Goal: Task Accomplishment & Management: Manage account settings

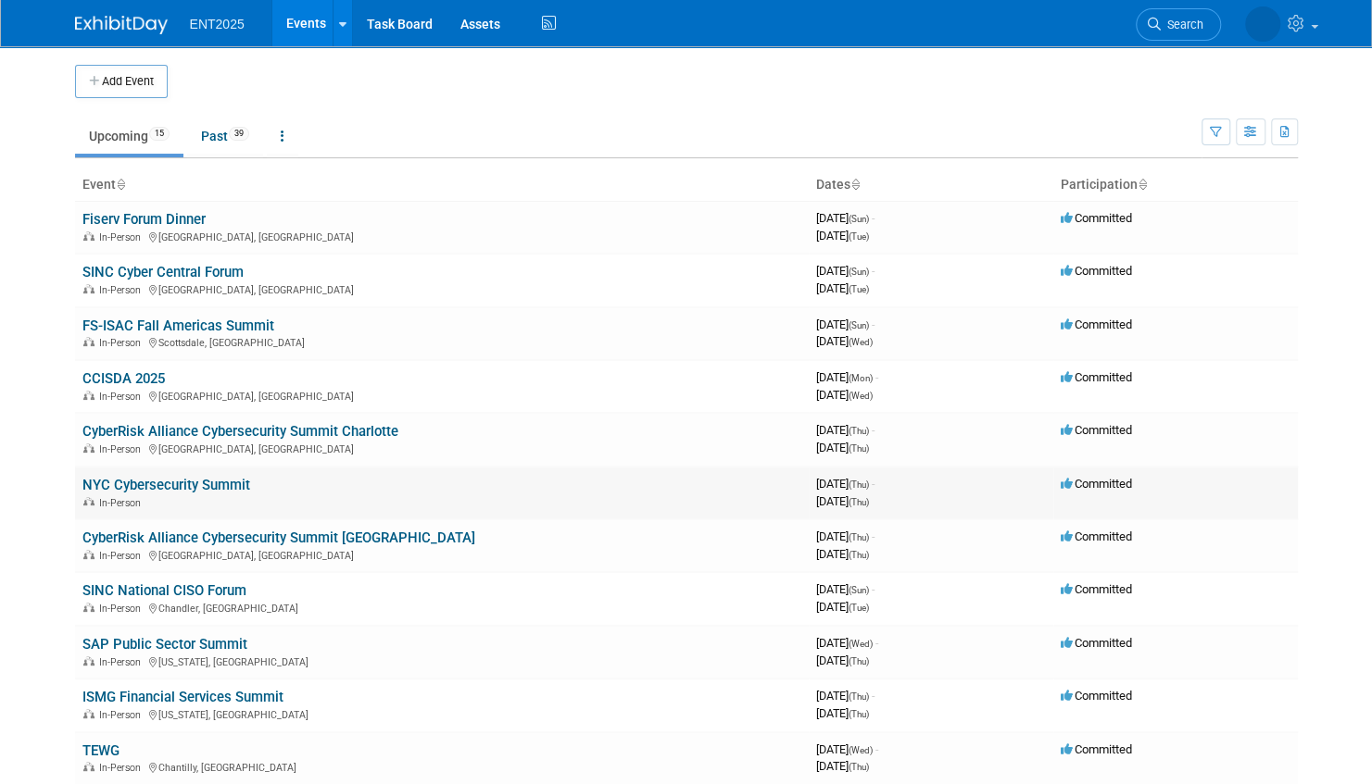
click at [219, 482] on link "NYC Cybersecurity Summit" at bounding box center [166, 485] width 168 height 17
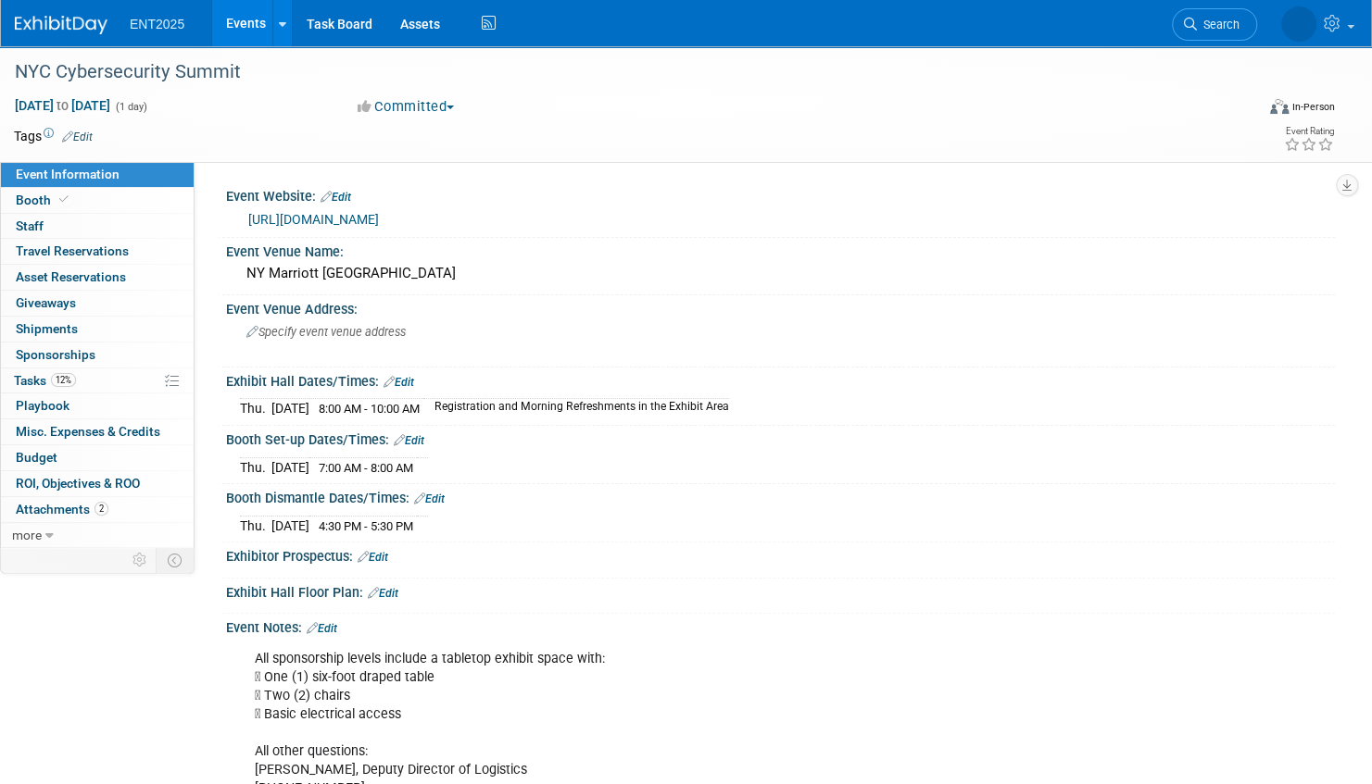
click at [257, 20] on link "Events" at bounding box center [246, 23] width 68 height 46
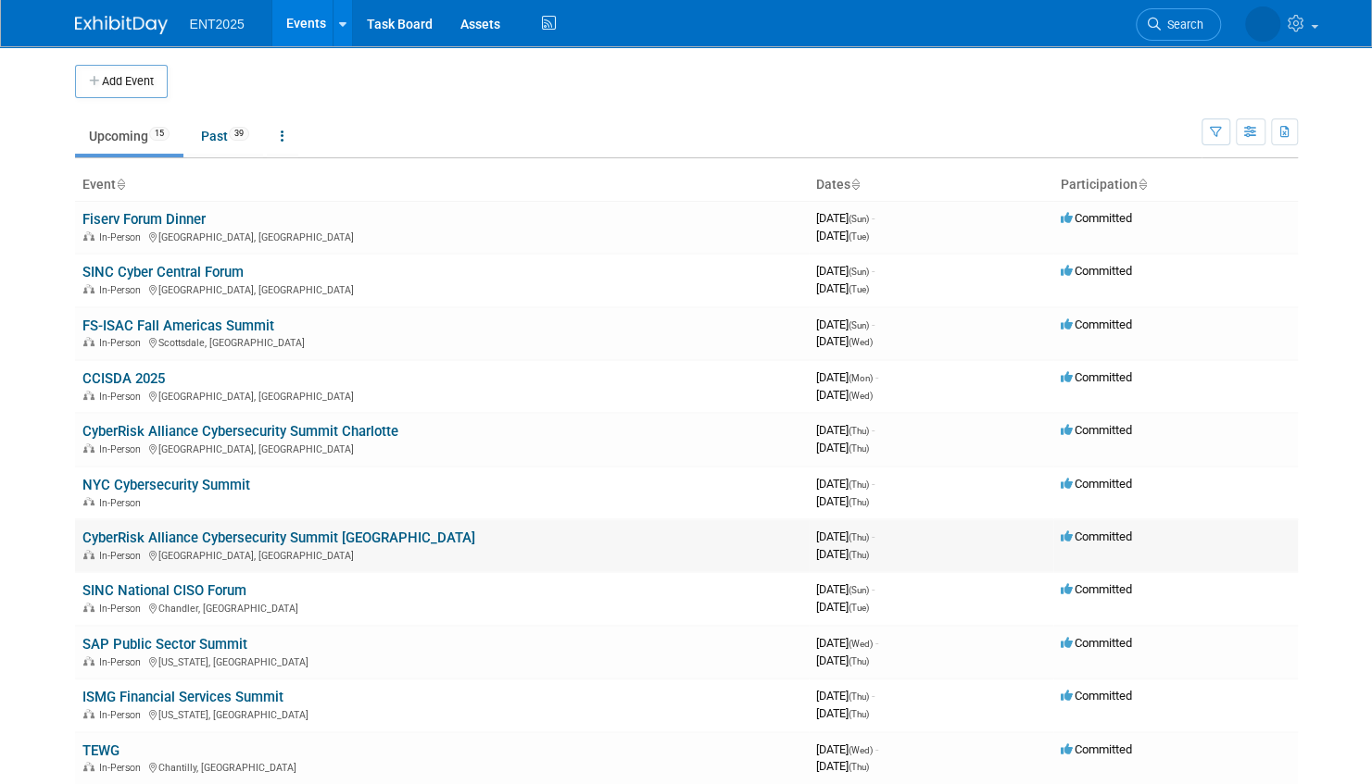
scroll to position [185, 0]
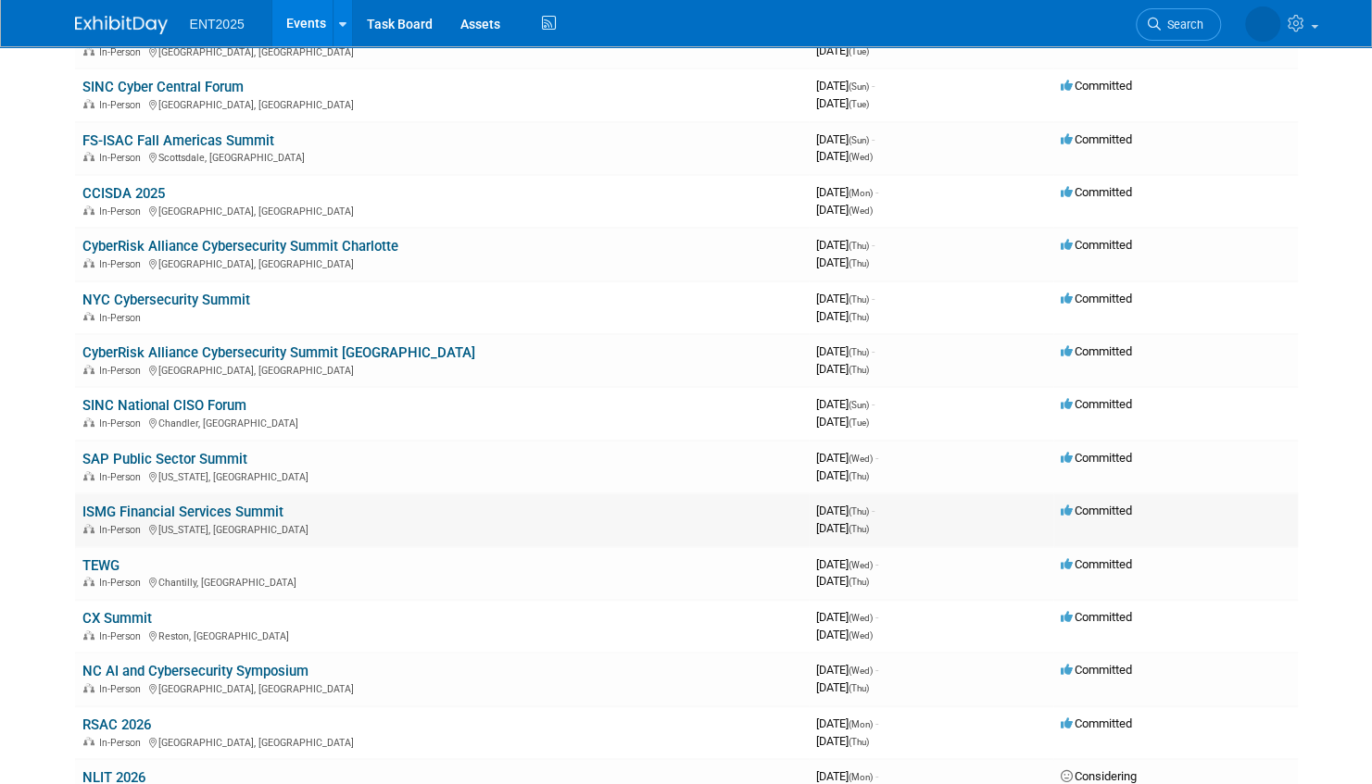
click at [261, 510] on link "ISMG Financial Services Summit" at bounding box center [182, 512] width 201 height 17
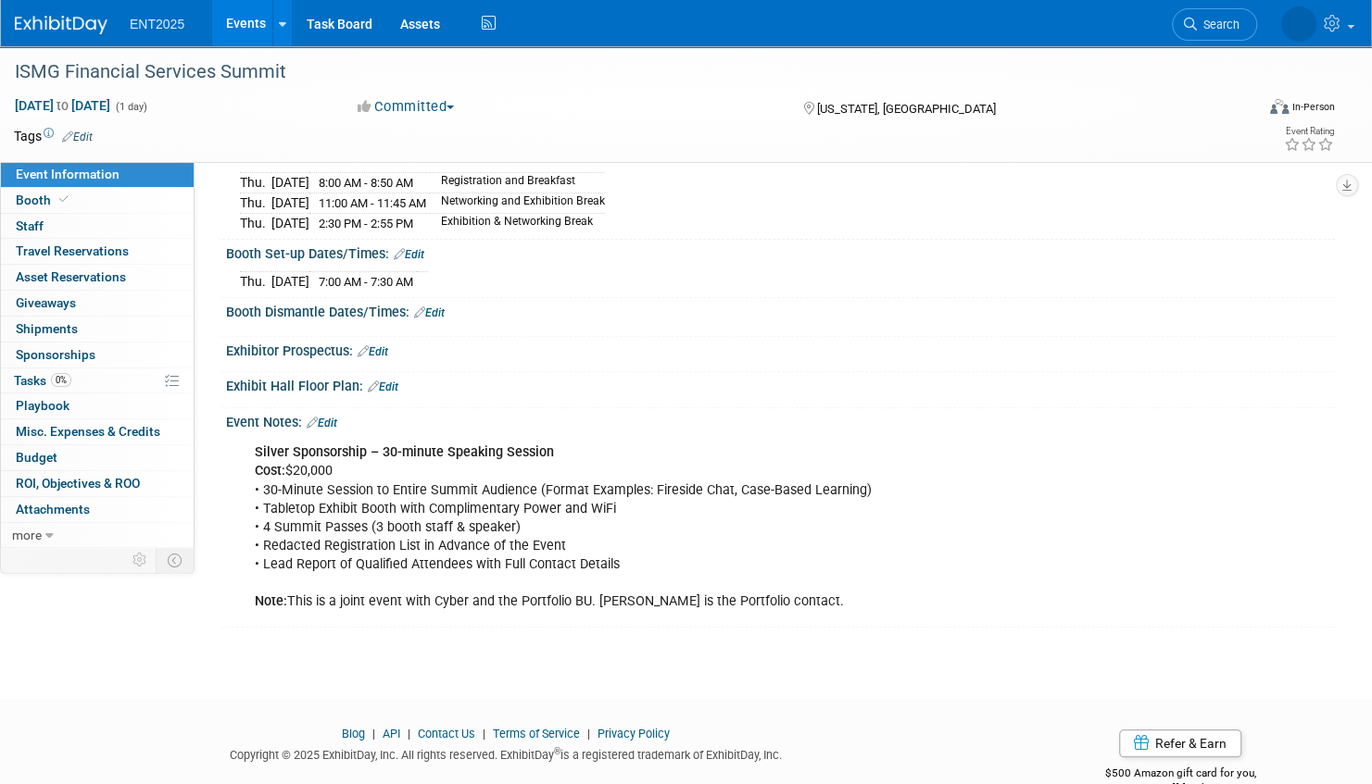
scroll to position [262, 0]
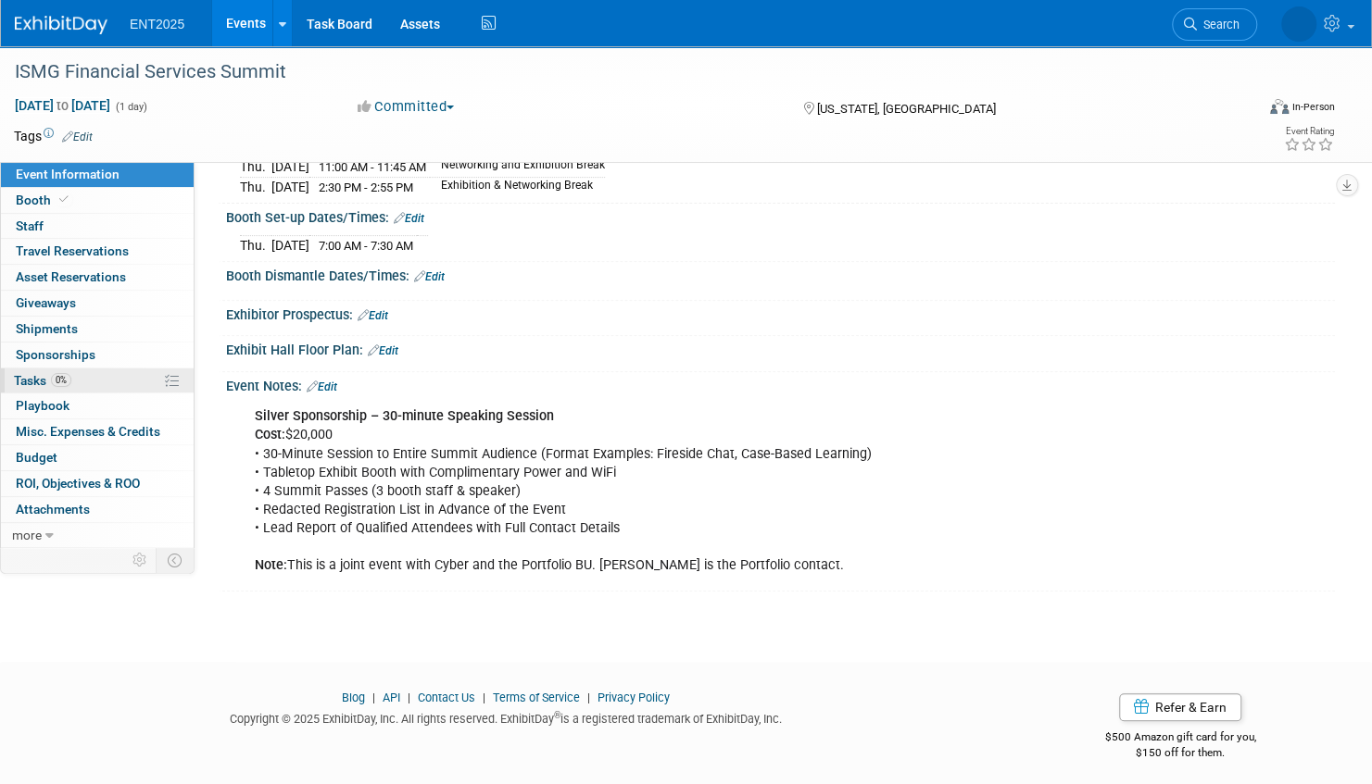
click at [129, 378] on link "0% Tasks 0%" at bounding box center [97, 381] width 193 height 25
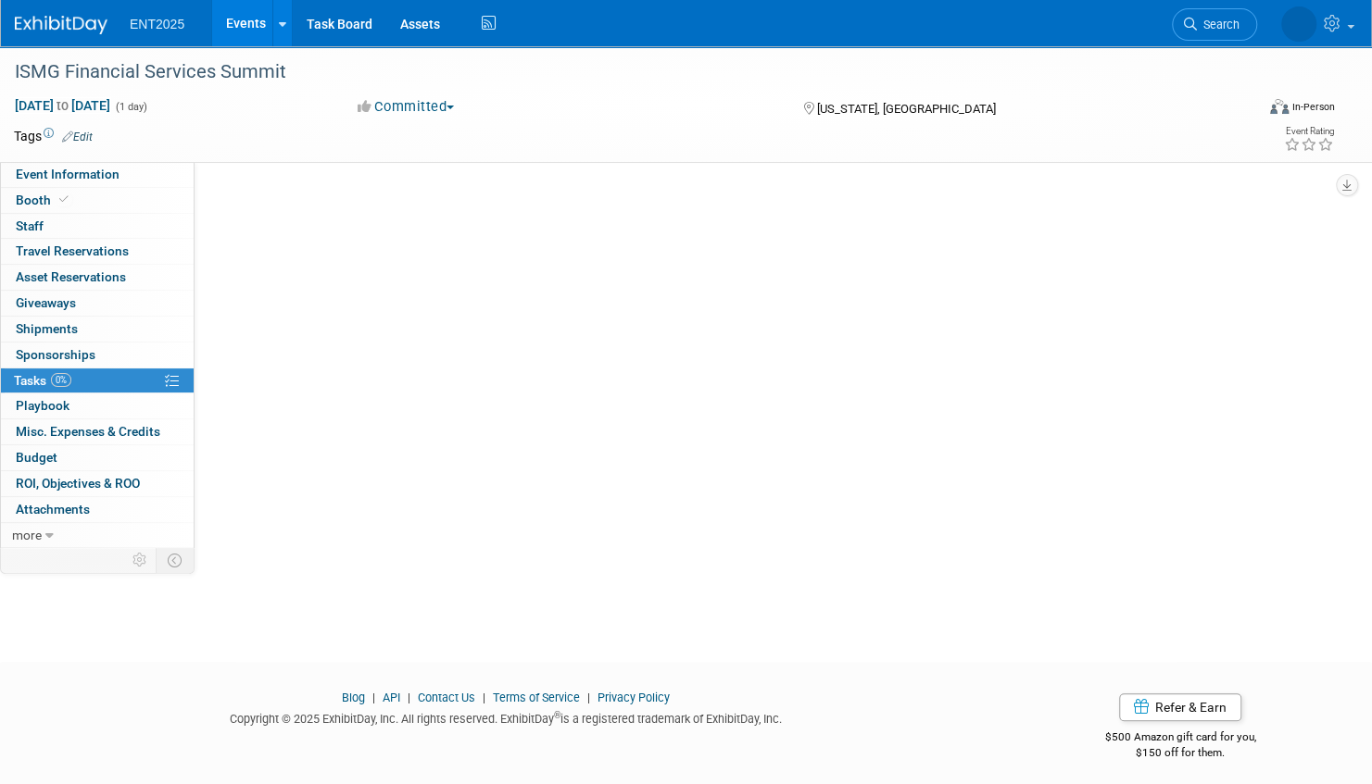
scroll to position [0, 0]
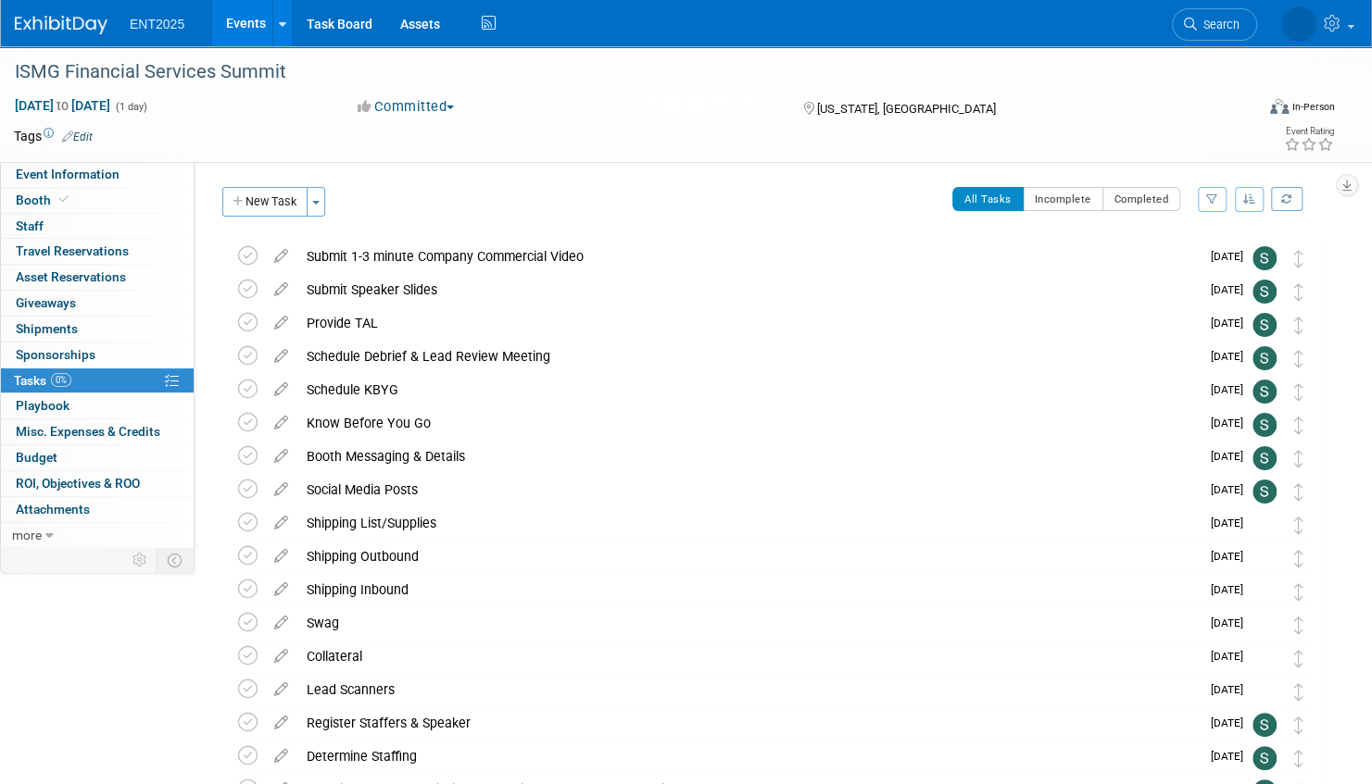
click at [1246, 198] on icon "button" at bounding box center [1249, 199] width 13 height 11
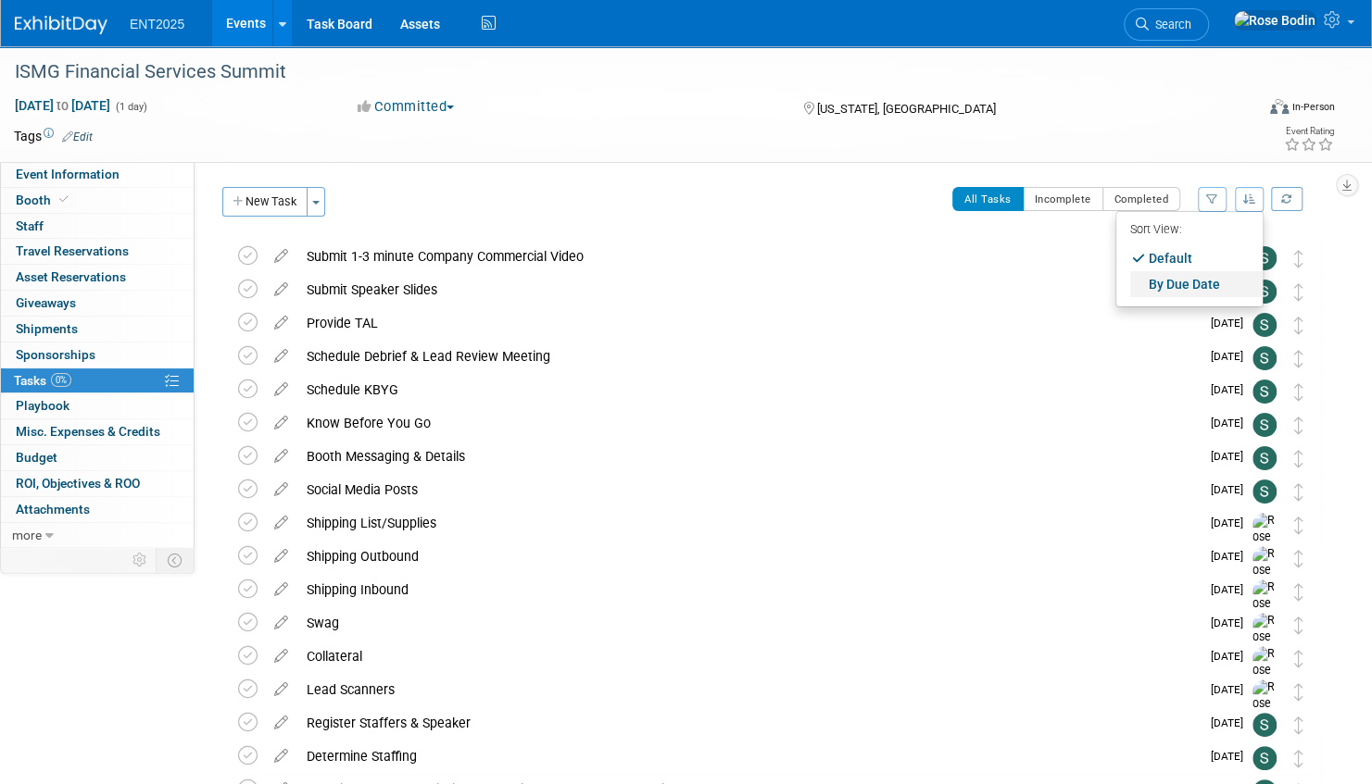
click at [1199, 282] on link "By Due Date" at bounding box center [1196, 284] width 132 height 26
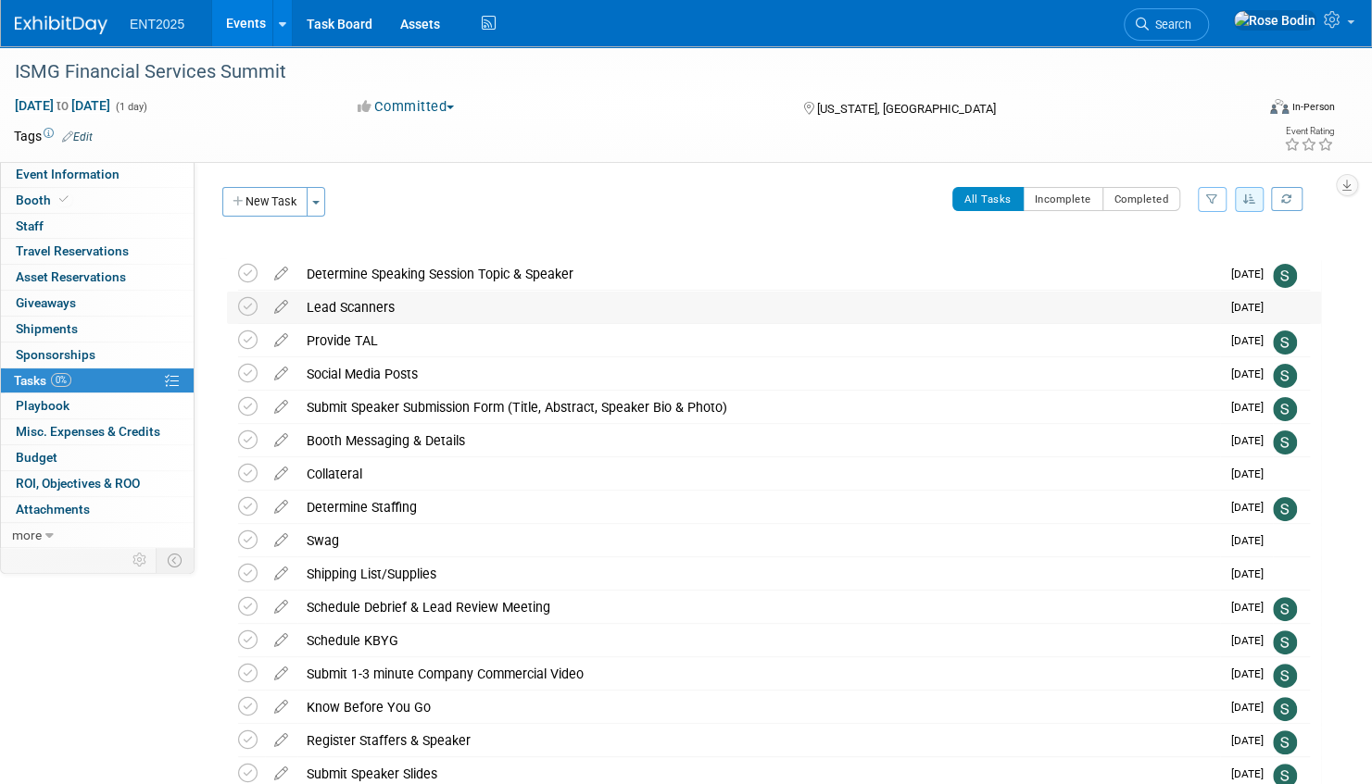
click at [341, 304] on div "Lead Scanners" at bounding box center [758, 307] width 922 height 31
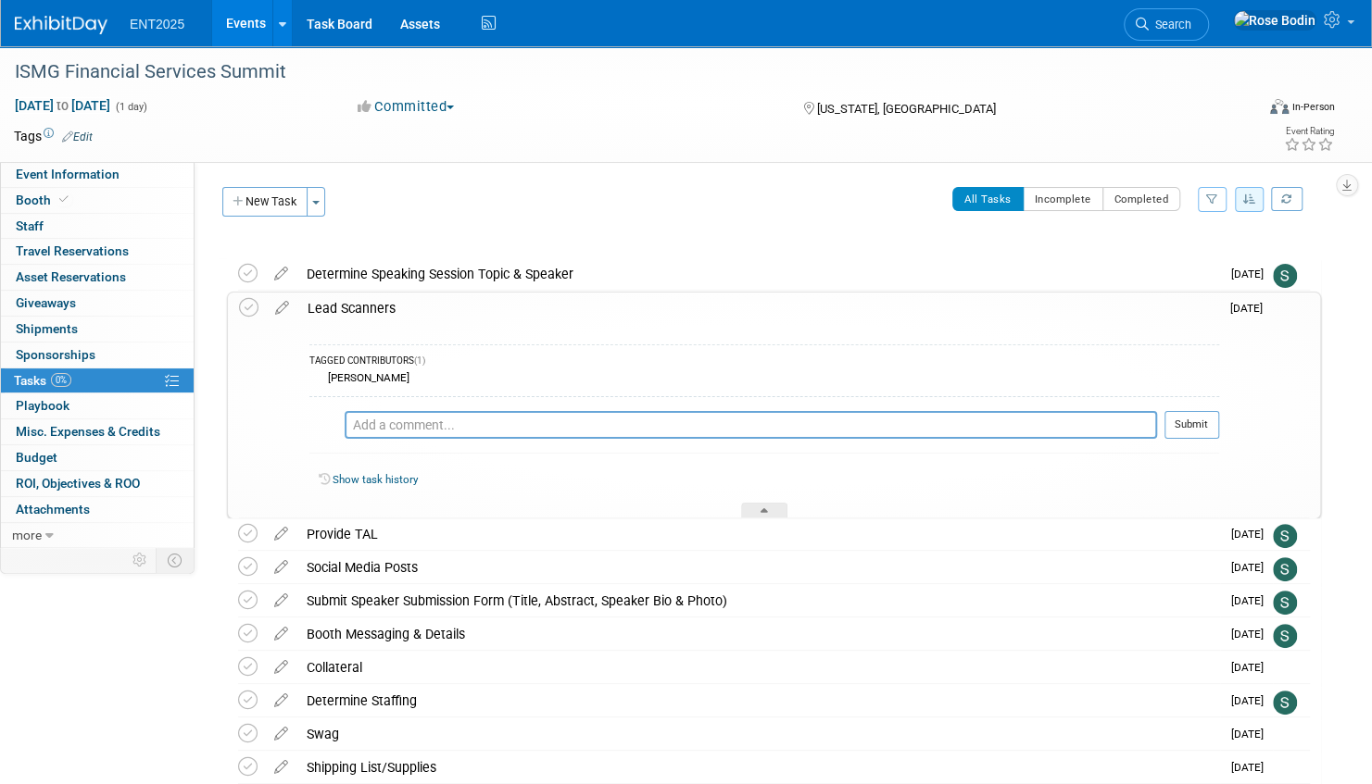
click at [341, 304] on div "Lead Scanners" at bounding box center [758, 308] width 921 height 31
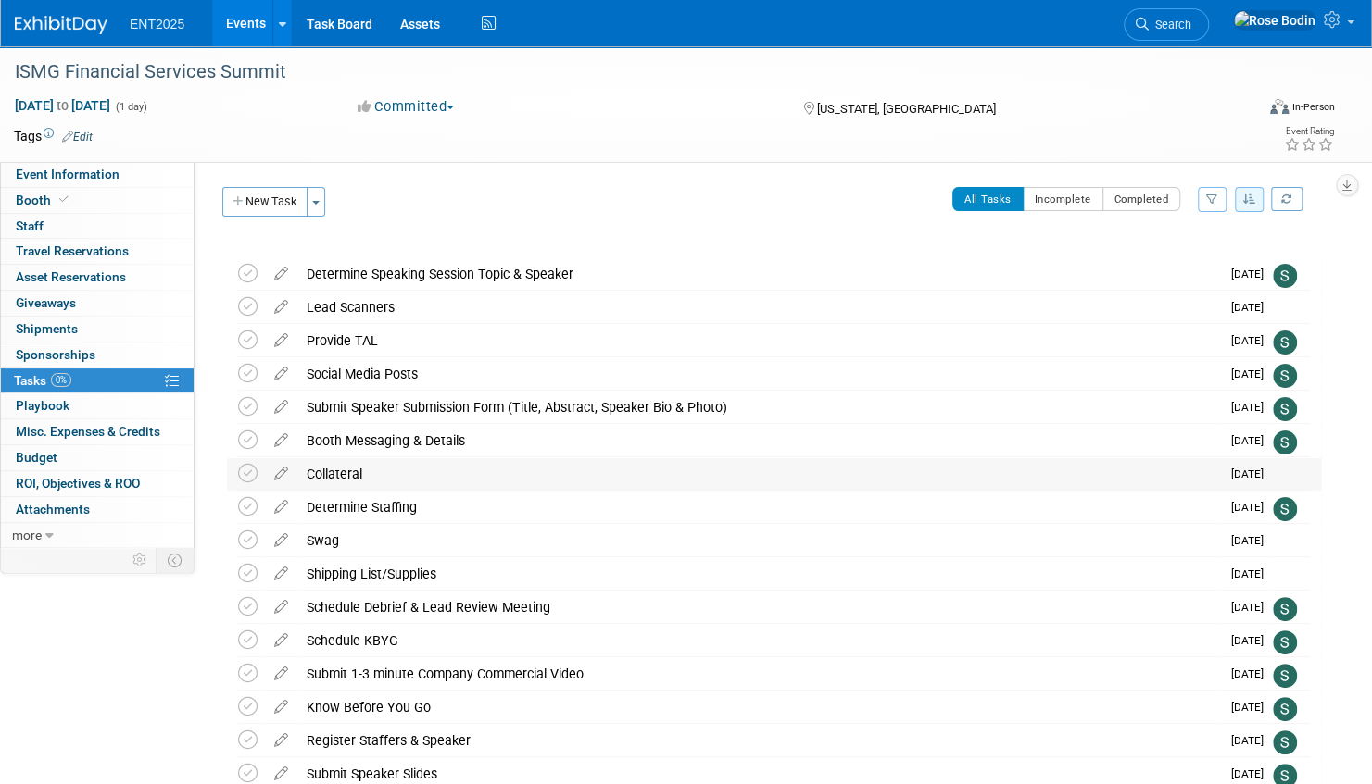
click at [654, 483] on div "Collateral" at bounding box center [758, 473] width 922 height 31
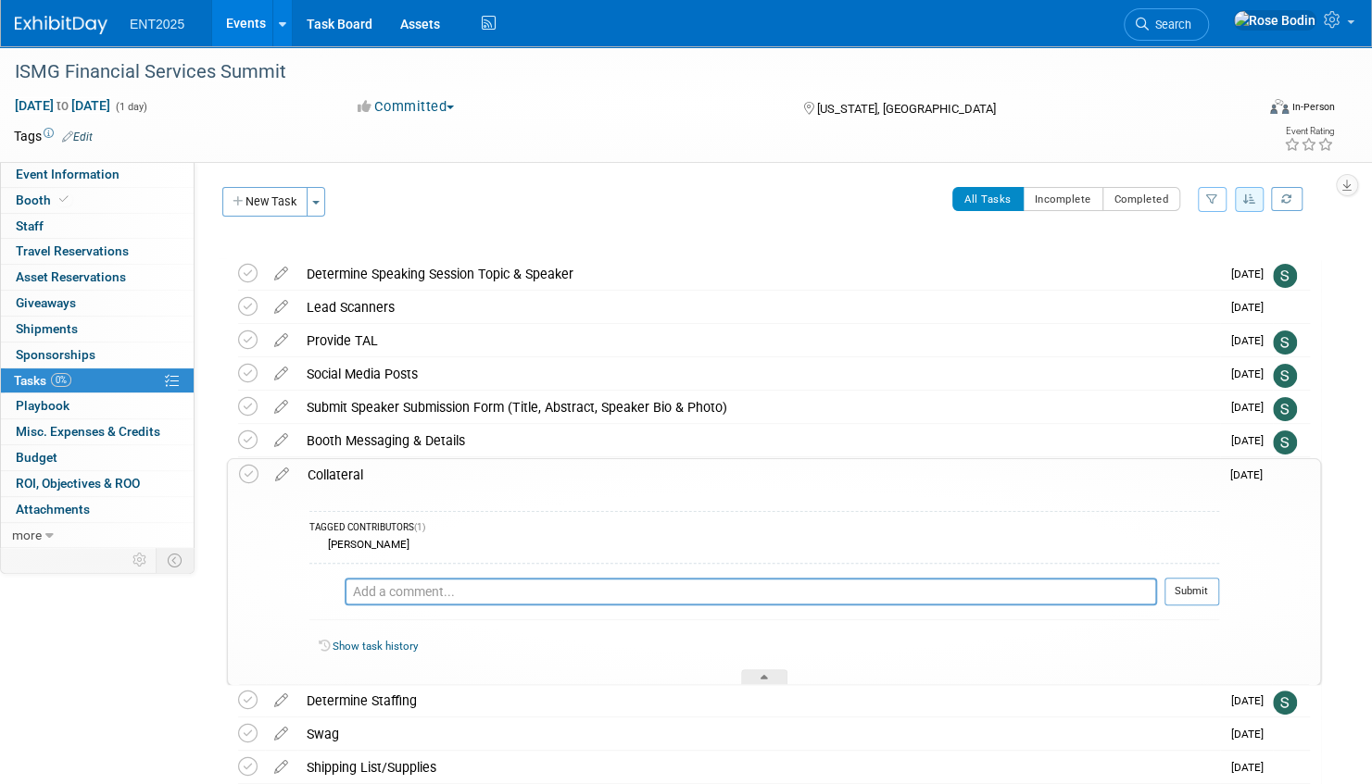
click at [654, 483] on div "Collateral" at bounding box center [758, 474] width 921 height 31
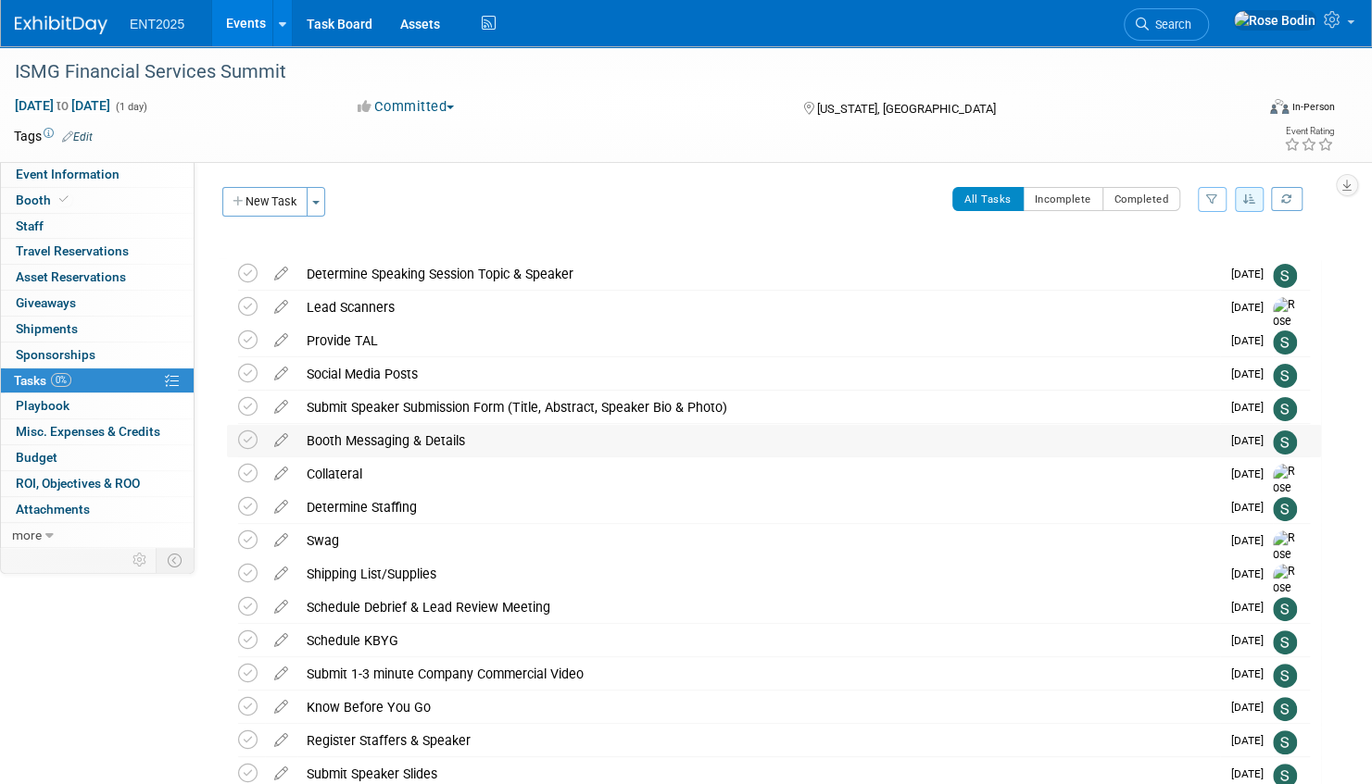
click at [549, 445] on div "Booth Messaging & Details" at bounding box center [758, 440] width 922 height 31
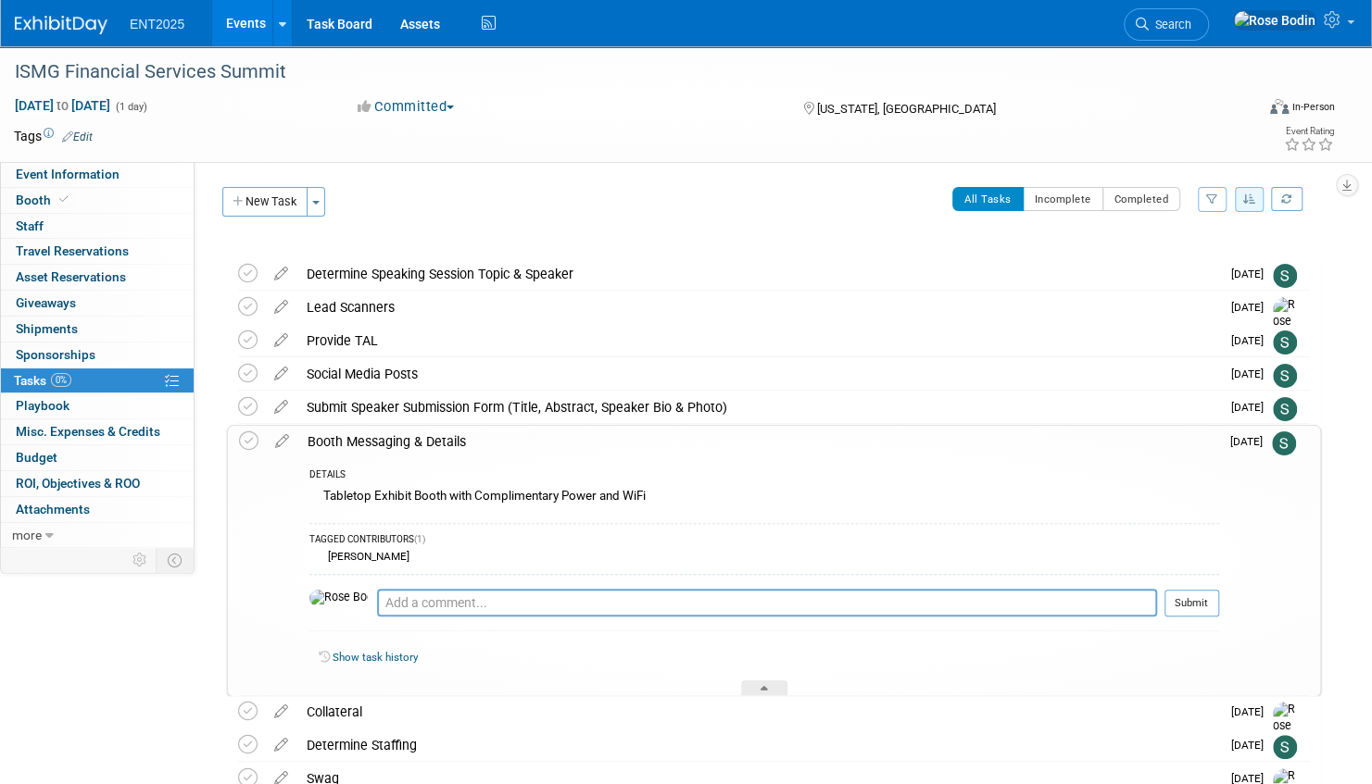
click at [549, 445] on div "Booth Messaging & Details" at bounding box center [758, 441] width 921 height 31
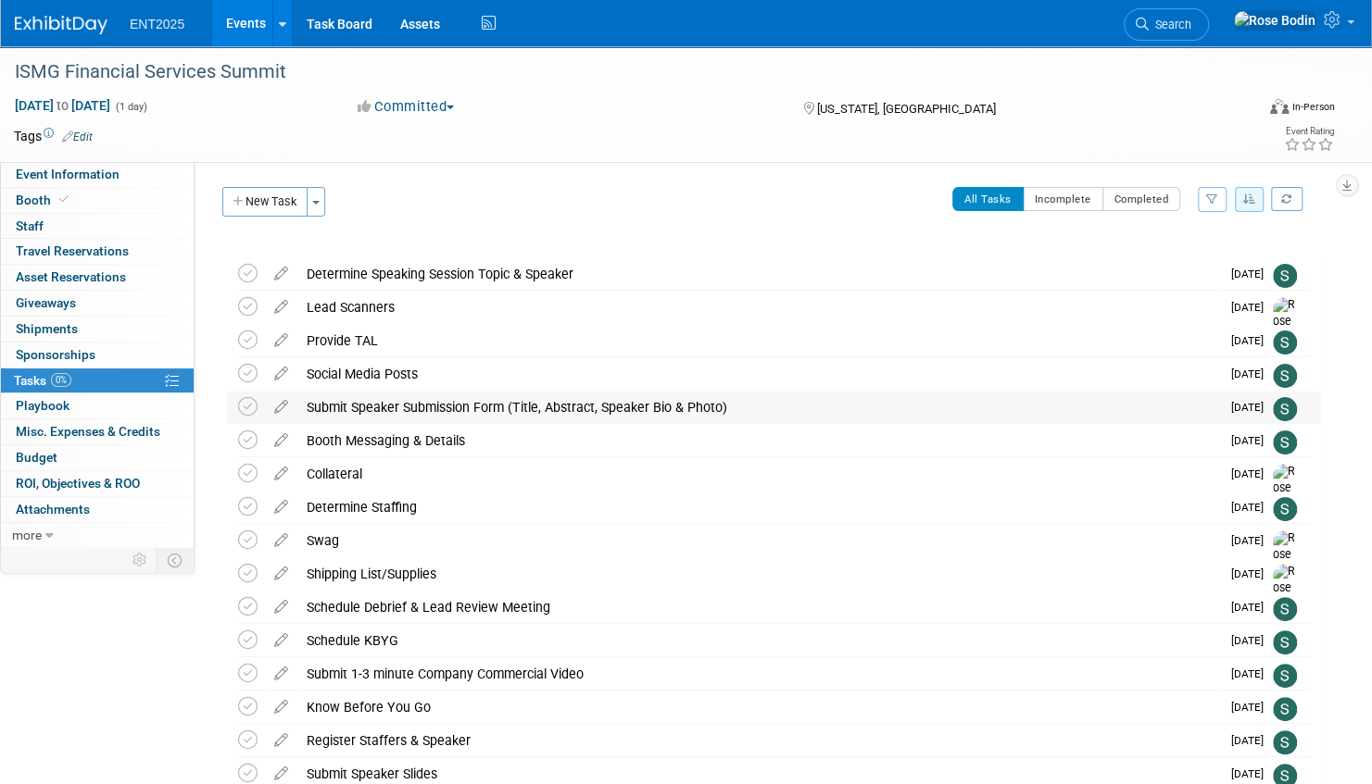
click at [768, 412] on div "Submit Speaker Submission Form (Title, Abstract, Speaker Bio & Photo)" at bounding box center [758, 407] width 922 height 31
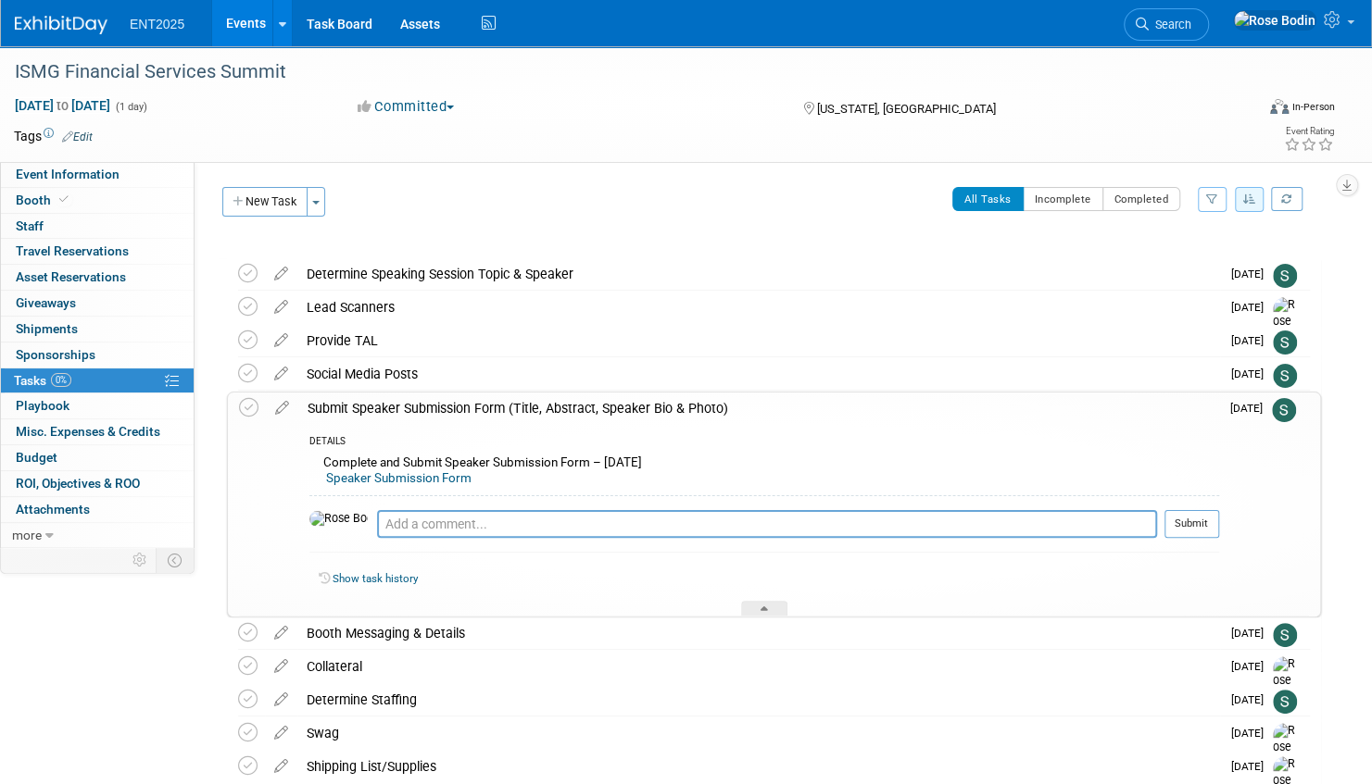
click at [755, 439] on div "DETAILS" at bounding box center [763, 443] width 909 height 16
click at [766, 607] on icon at bounding box center [763, 612] width 7 height 11
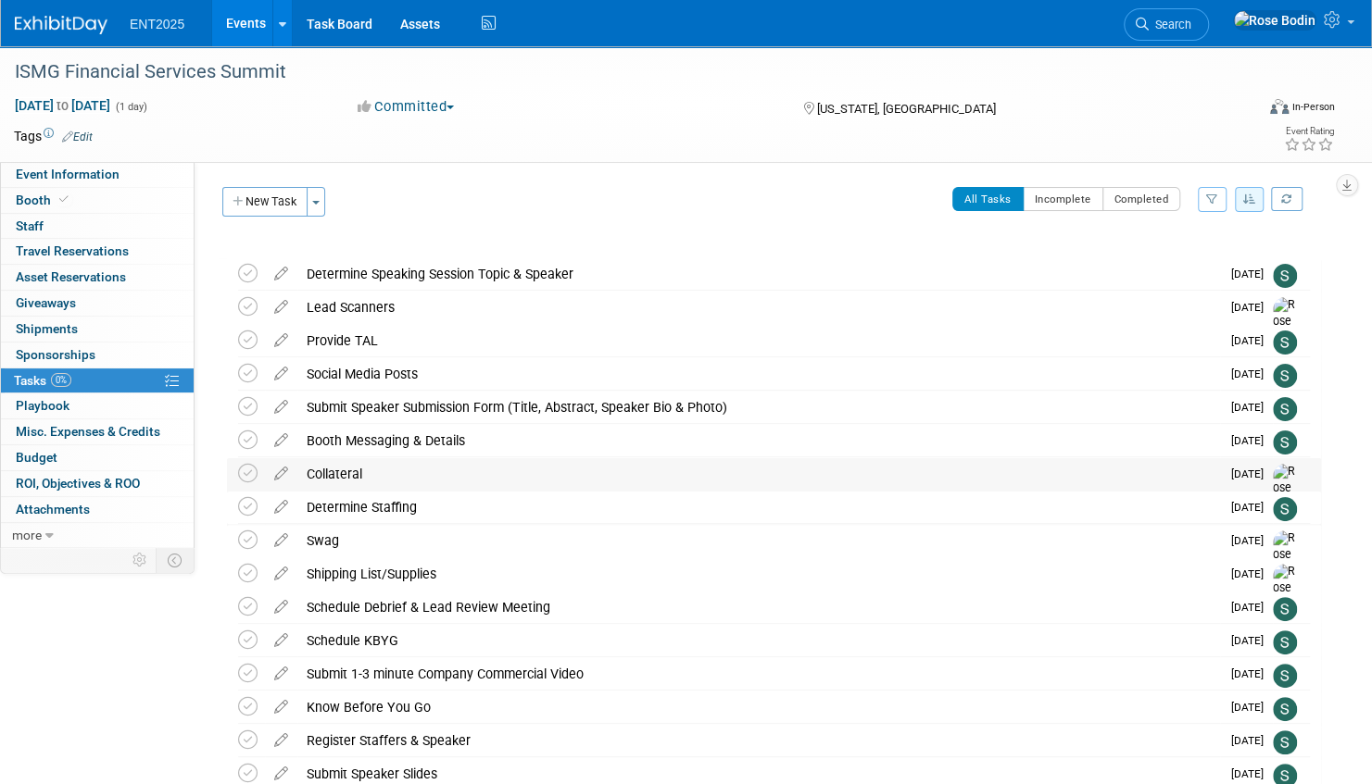
click at [701, 478] on div "Collateral" at bounding box center [758, 473] width 922 height 31
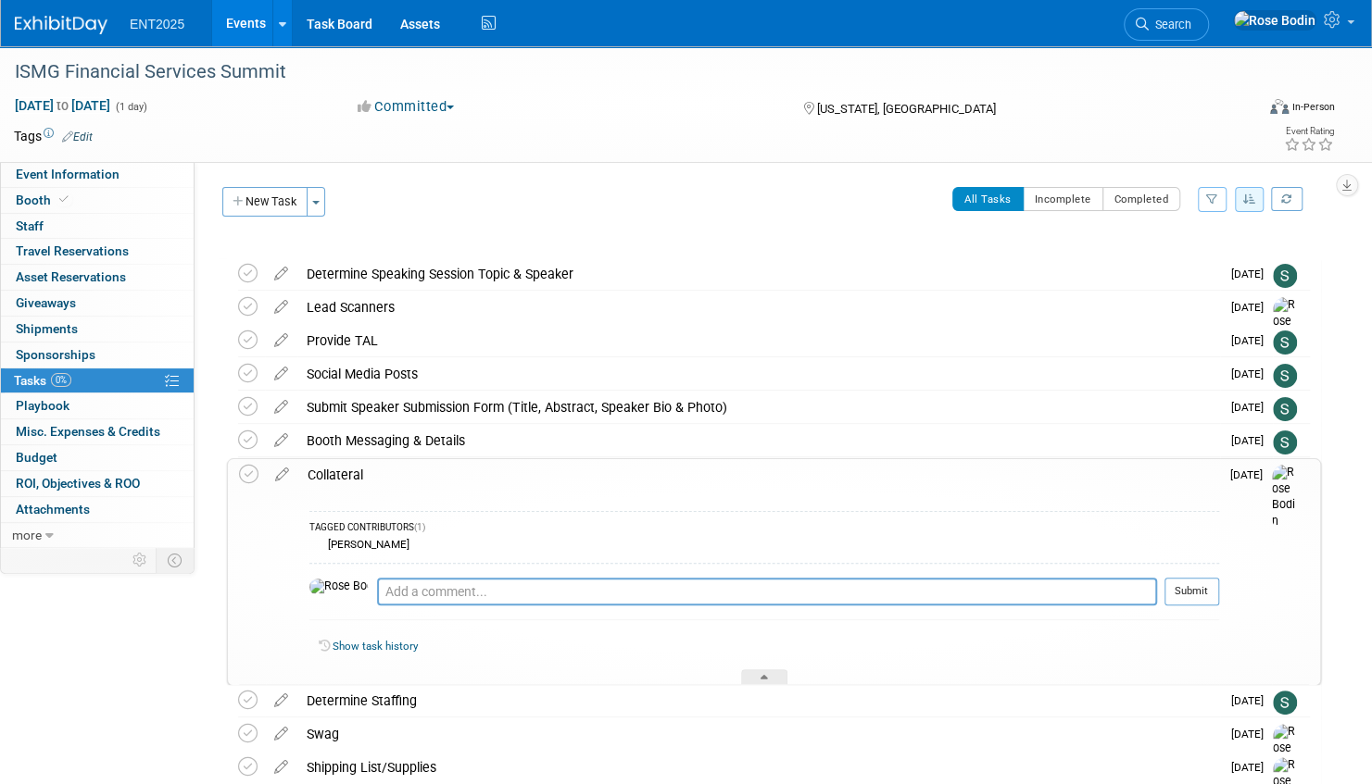
click at [701, 478] on div "Collateral" at bounding box center [758, 474] width 921 height 31
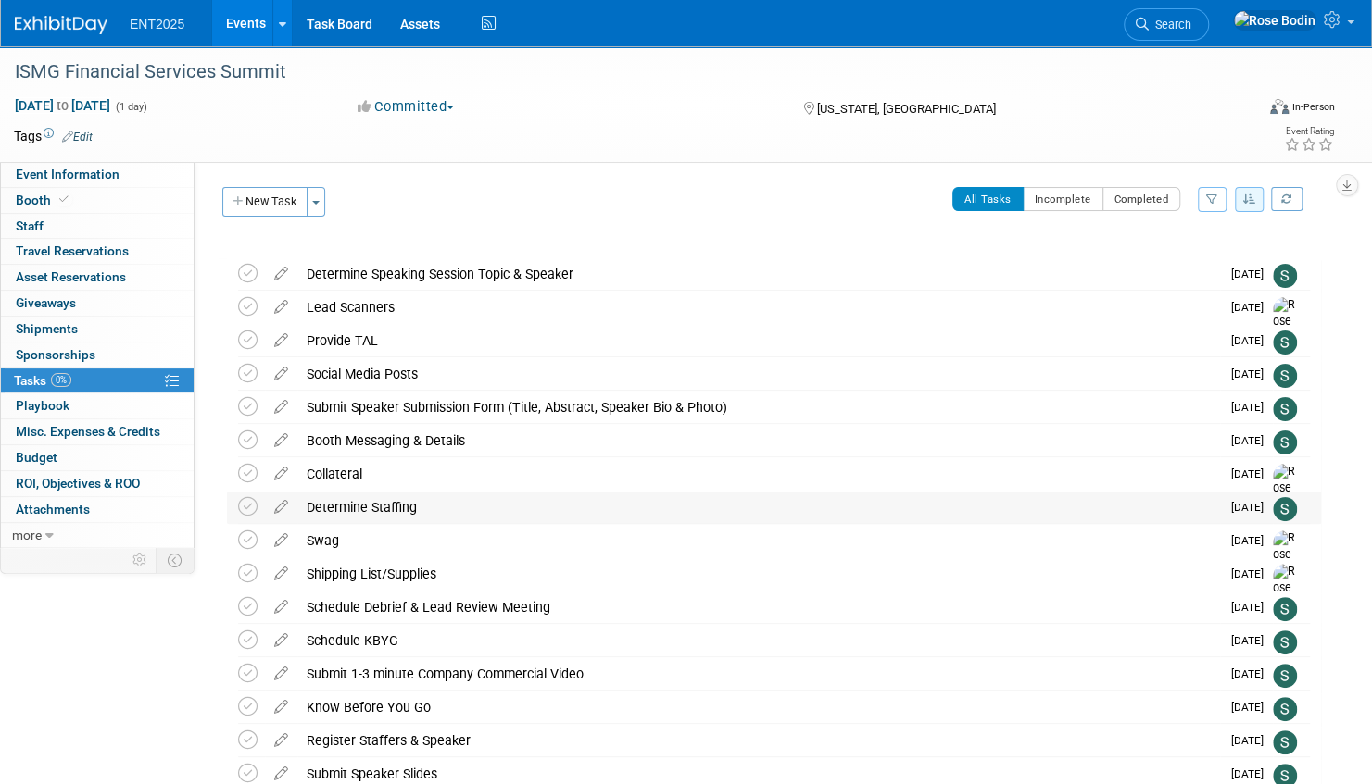
click at [696, 506] on div "Determine Staffing" at bounding box center [758, 507] width 922 height 31
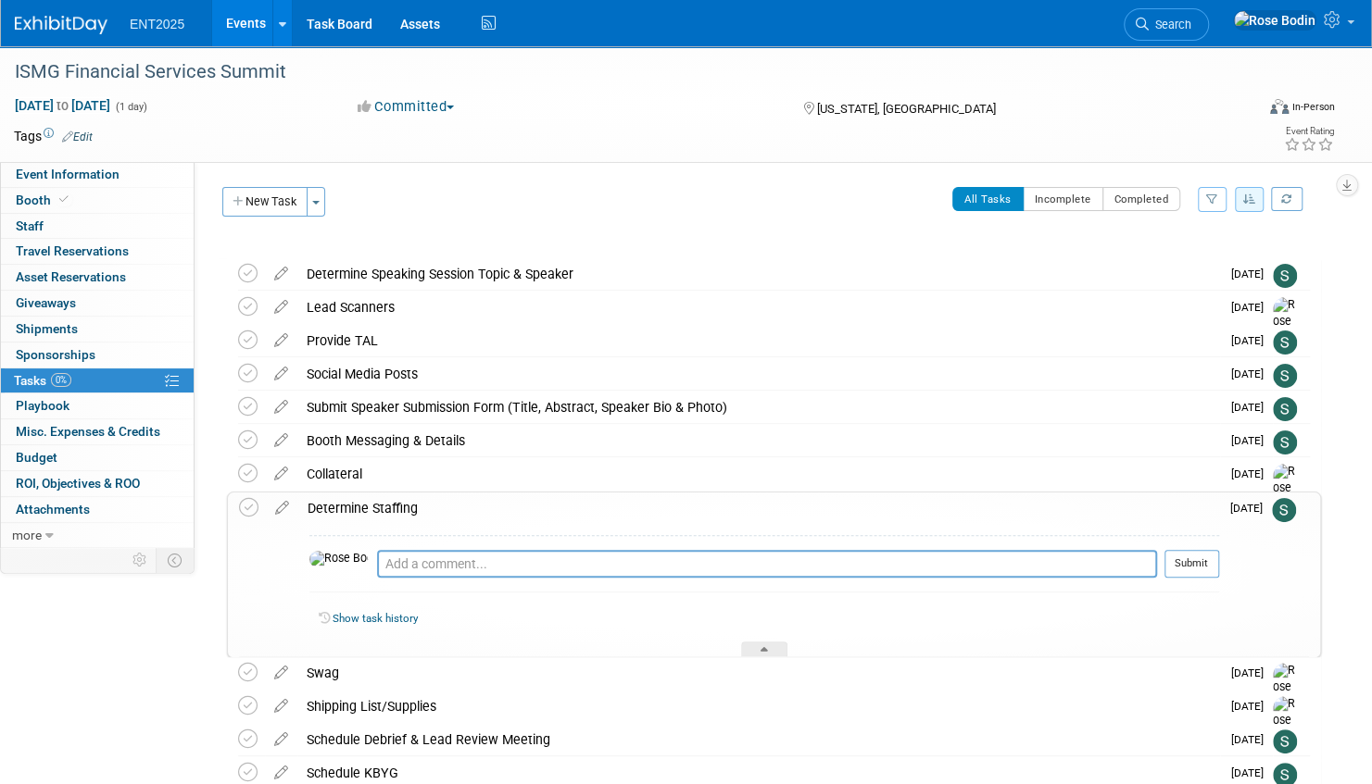
click at [697, 515] on div "Determine Staffing" at bounding box center [758, 508] width 921 height 31
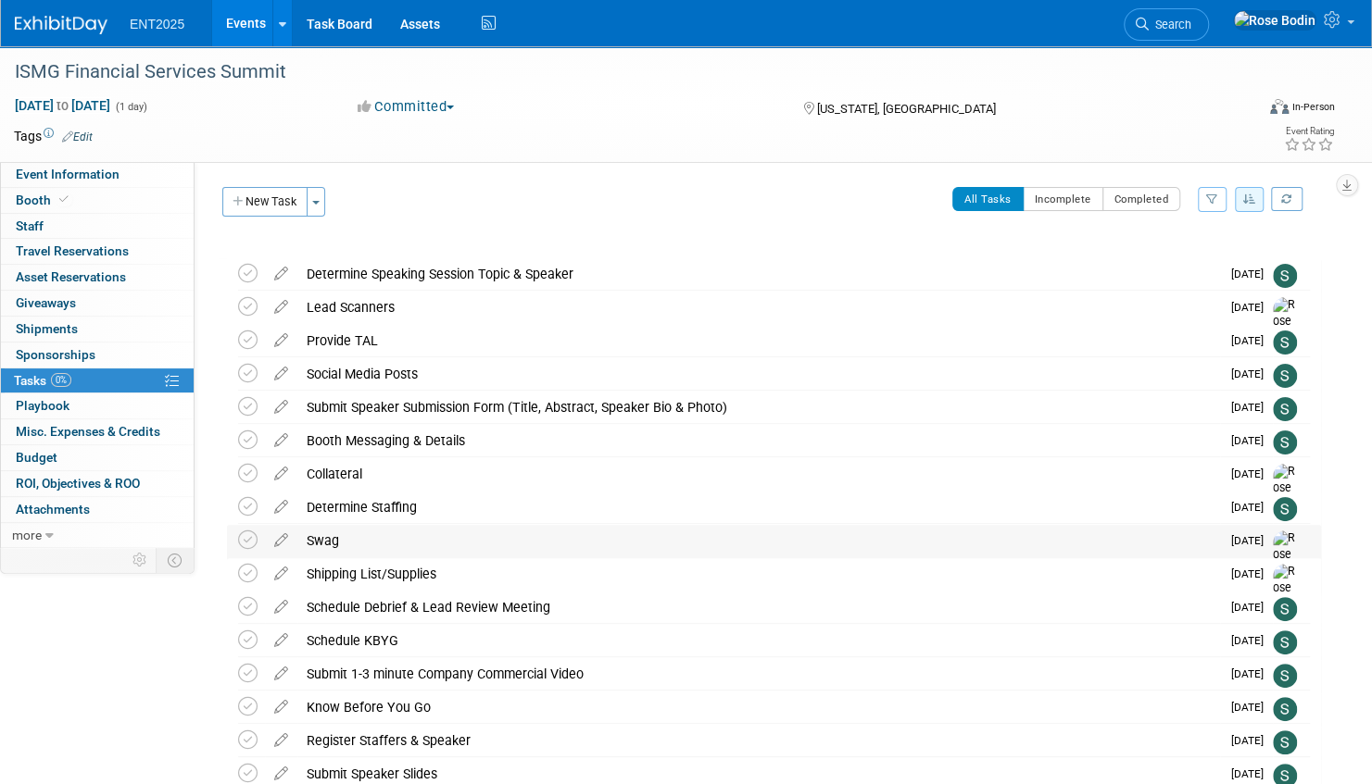
click at [690, 543] on div "Swag" at bounding box center [758, 540] width 922 height 31
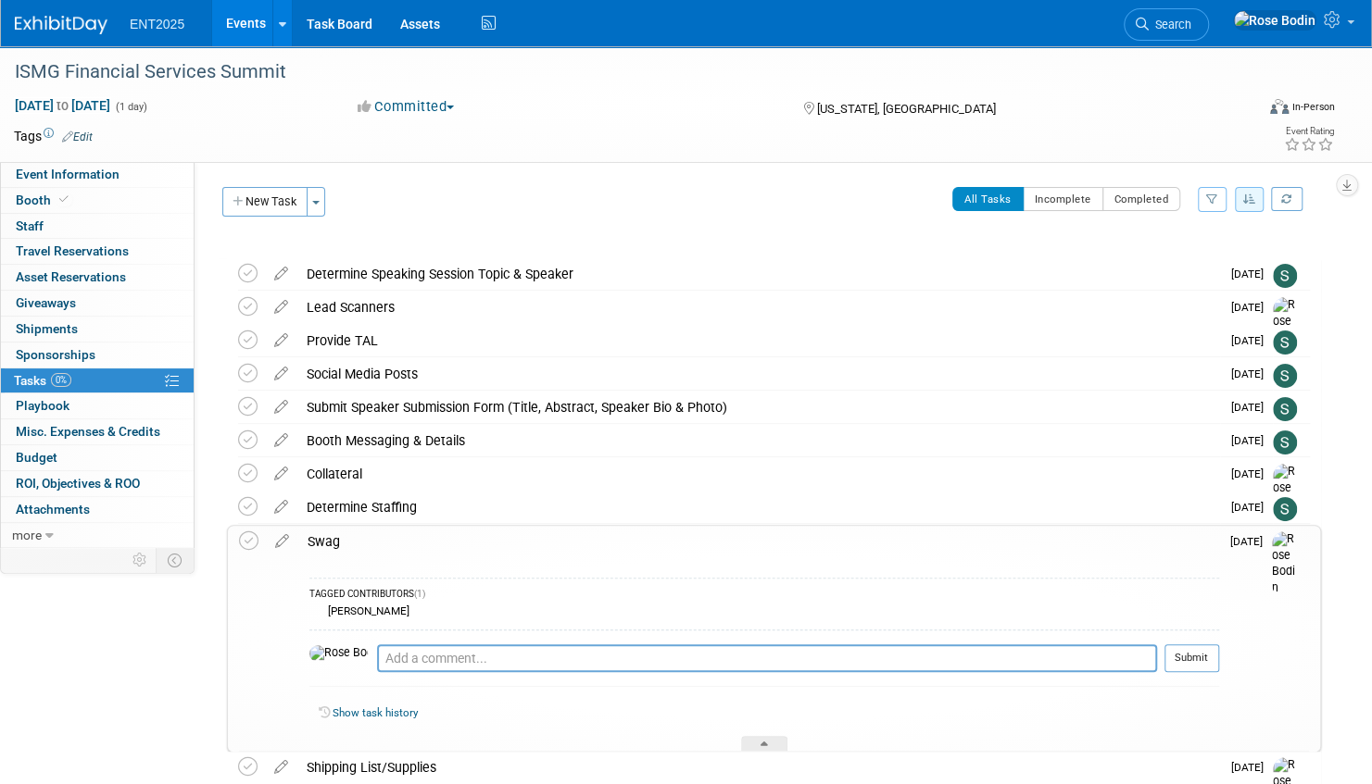
click at [690, 543] on div "Swag" at bounding box center [758, 541] width 921 height 31
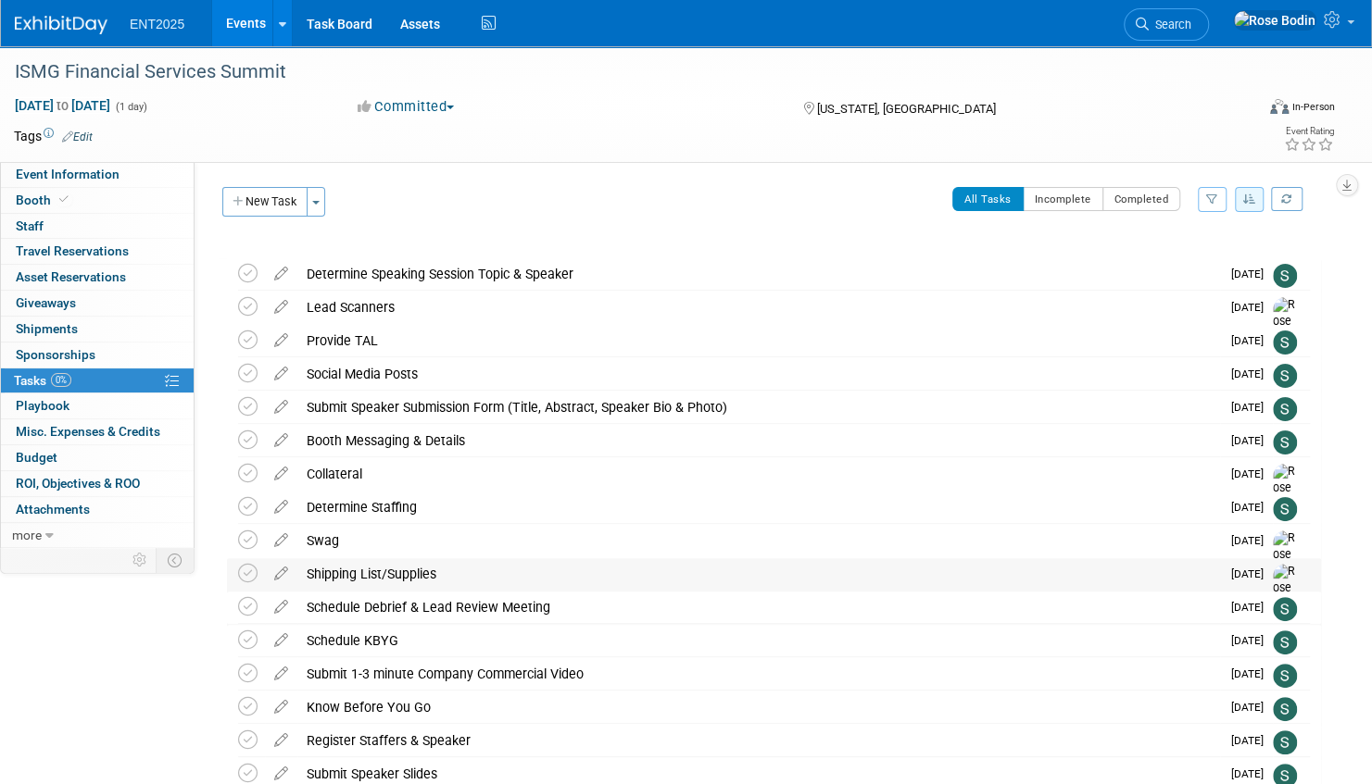
click at [687, 576] on div "Shipping List/Supplies" at bounding box center [758, 573] width 922 height 31
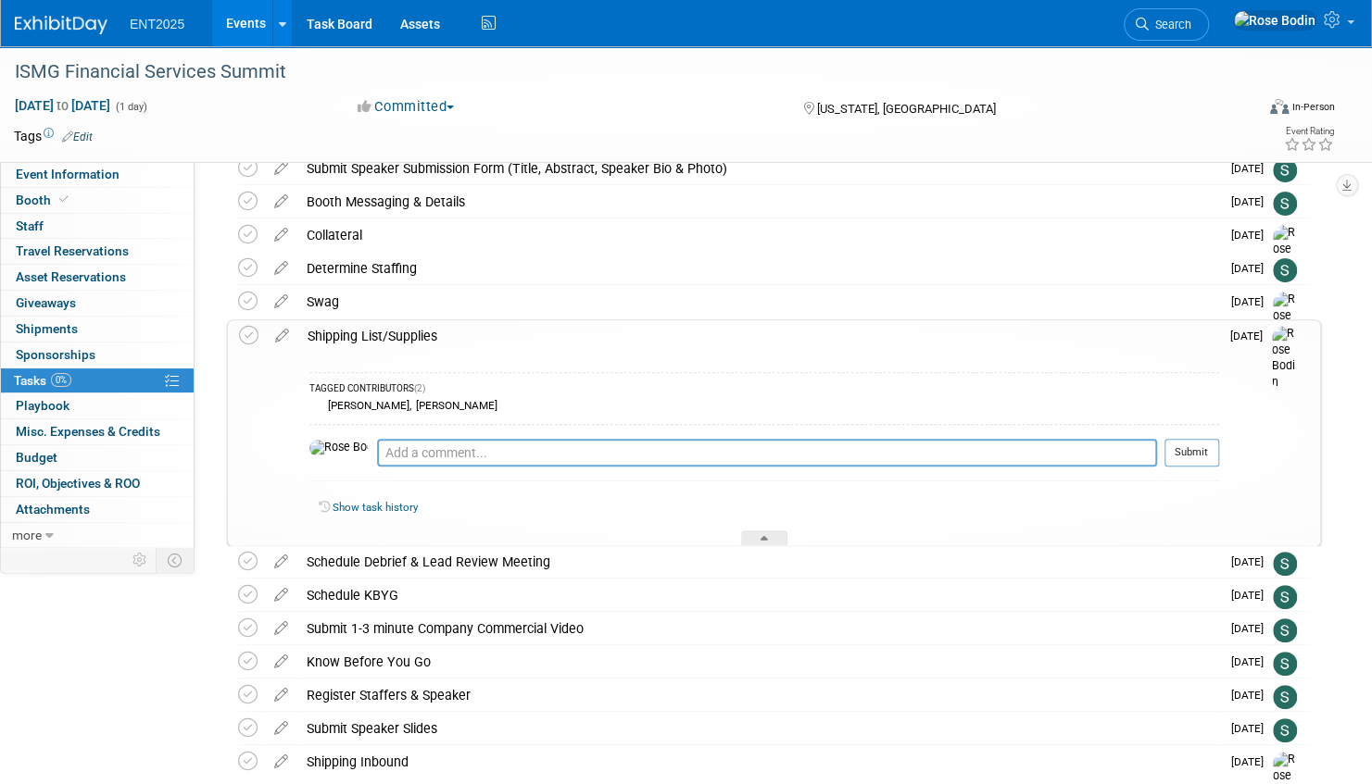
scroll to position [278, 0]
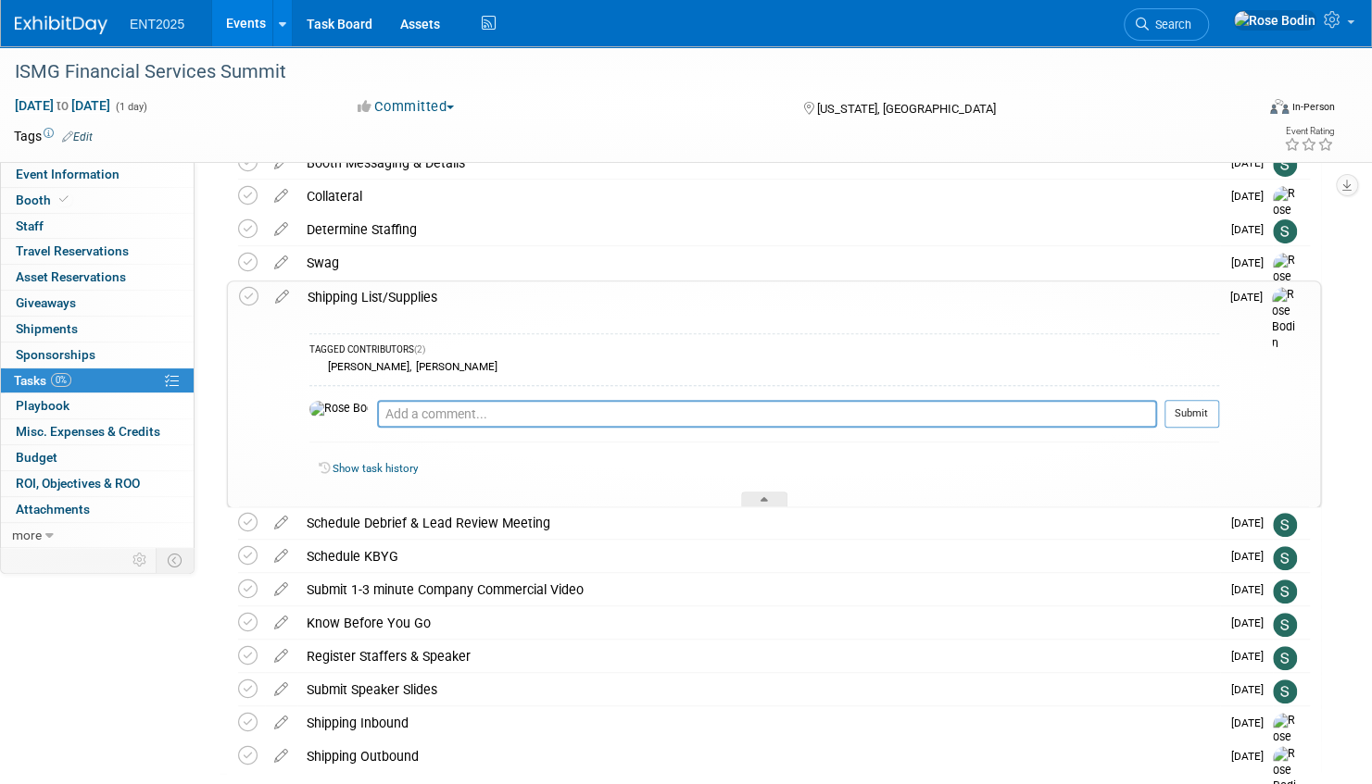
click at [698, 309] on div "Shipping List/Supplies" at bounding box center [758, 297] width 921 height 31
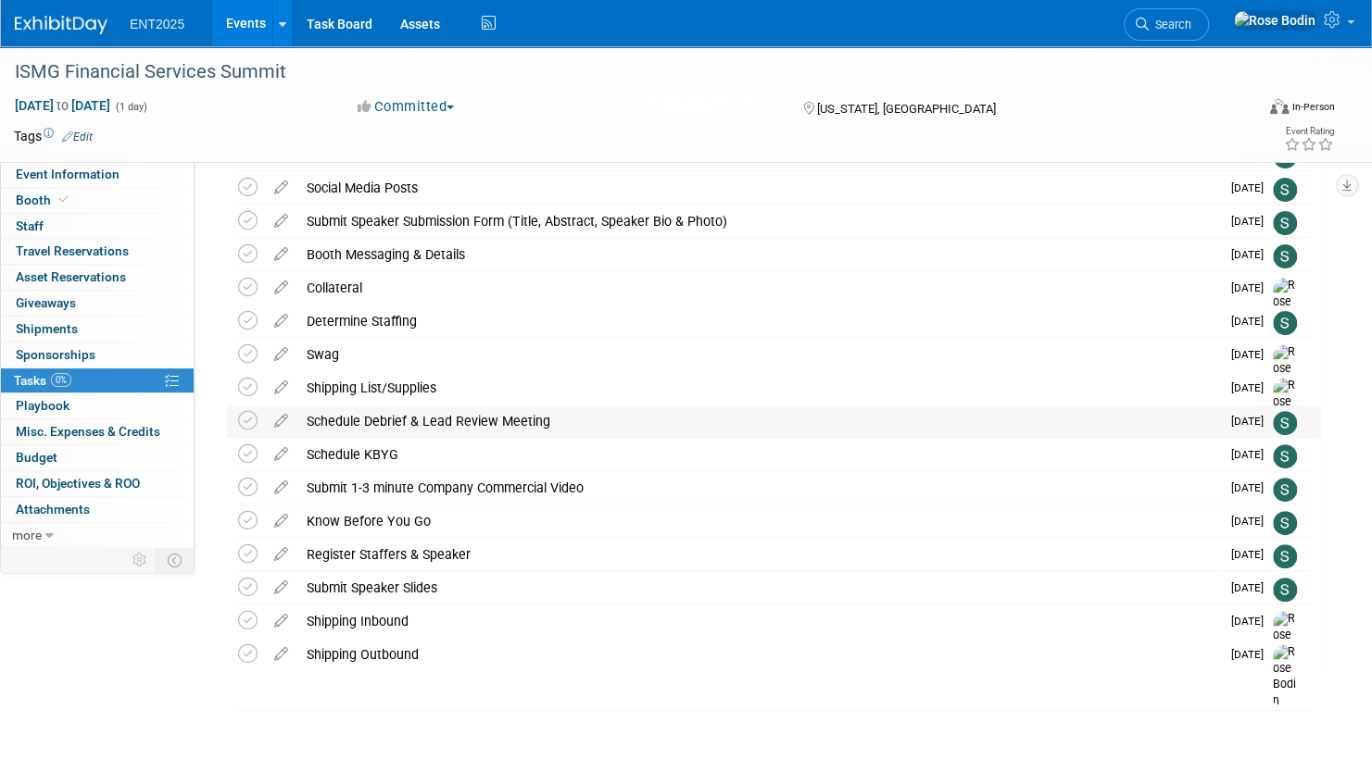
click at [689, 414] on div "Schedule Debrief & Lead Review Meeting" at bounding box center [758, 421] width 922 height 31
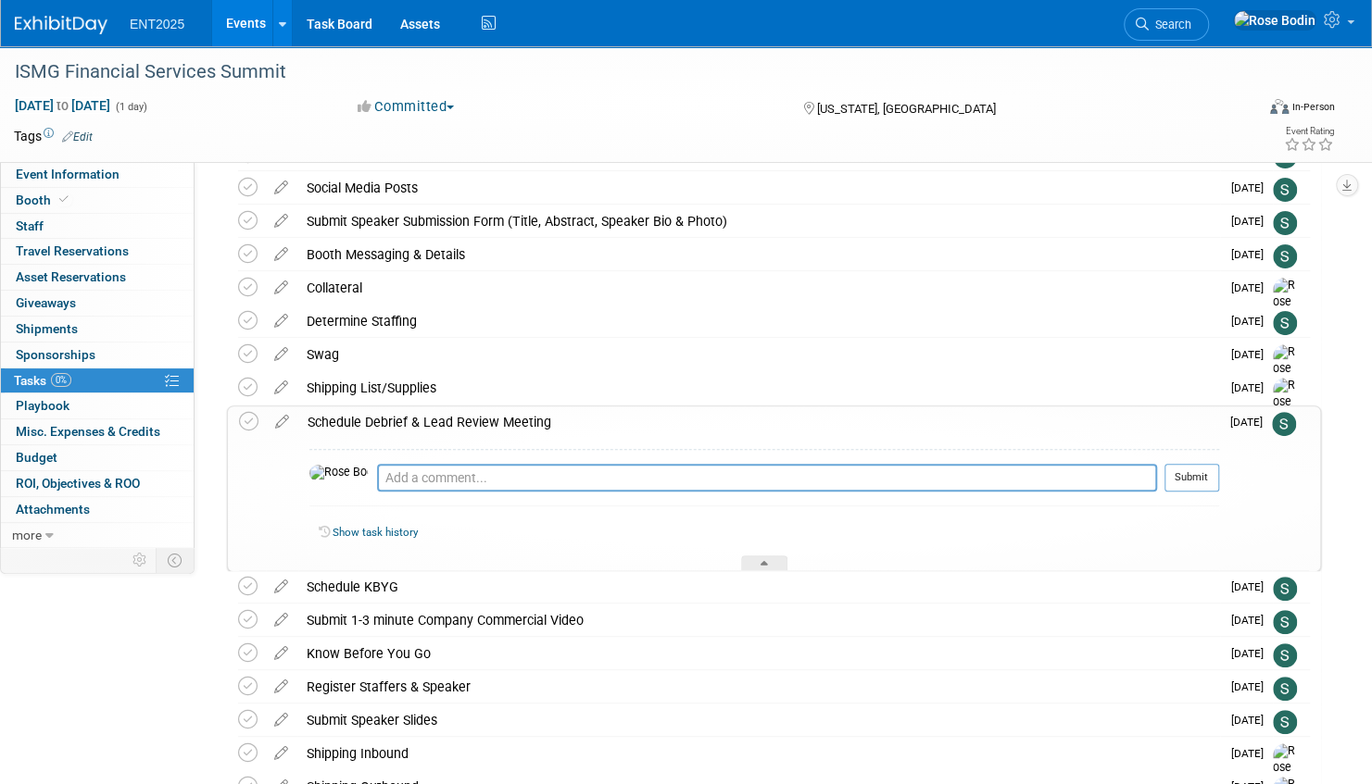
click at [689, 417] on div "Schedule Debrief & Lead Review Meeting" at bounding box center [758, 422] width 921 height 31
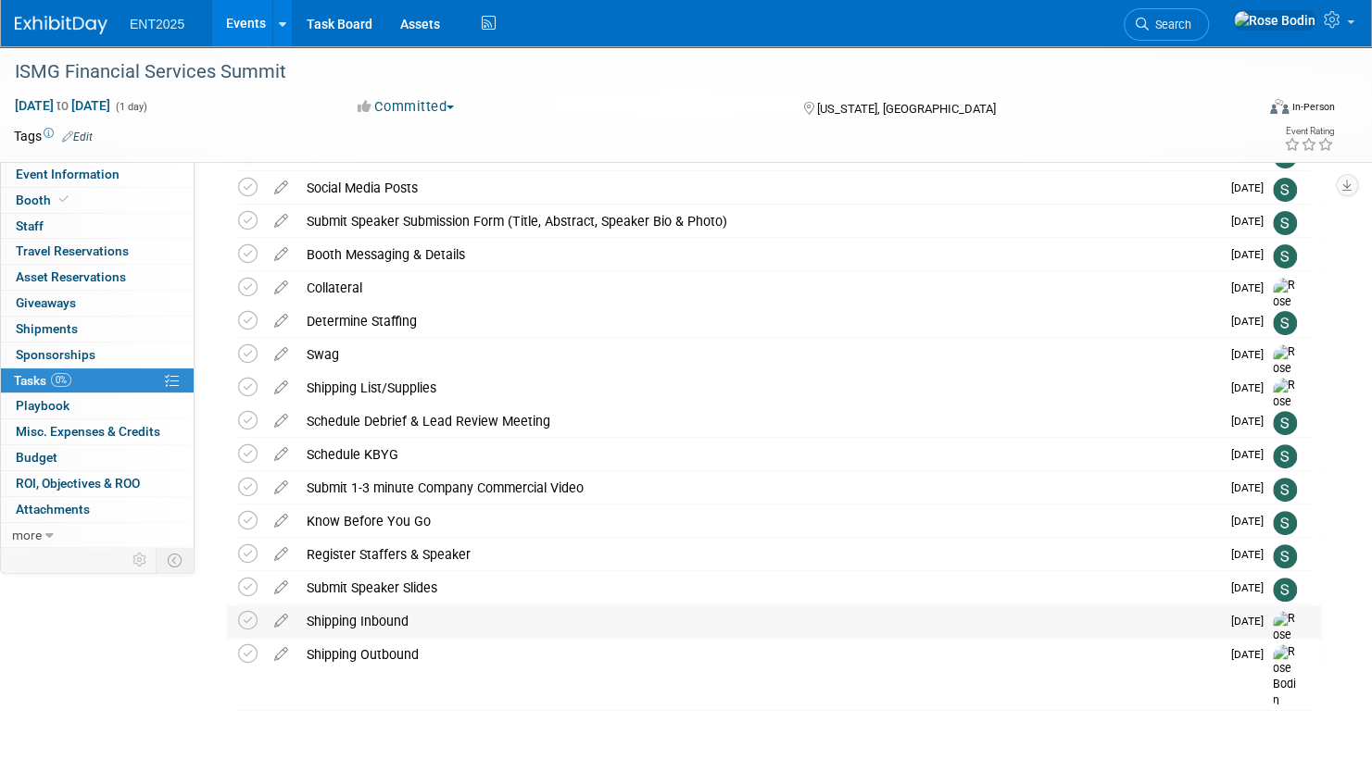
click at [632, 630] on div "Shipping Inbound" at bounding box center [758, 621] width 922 height 31
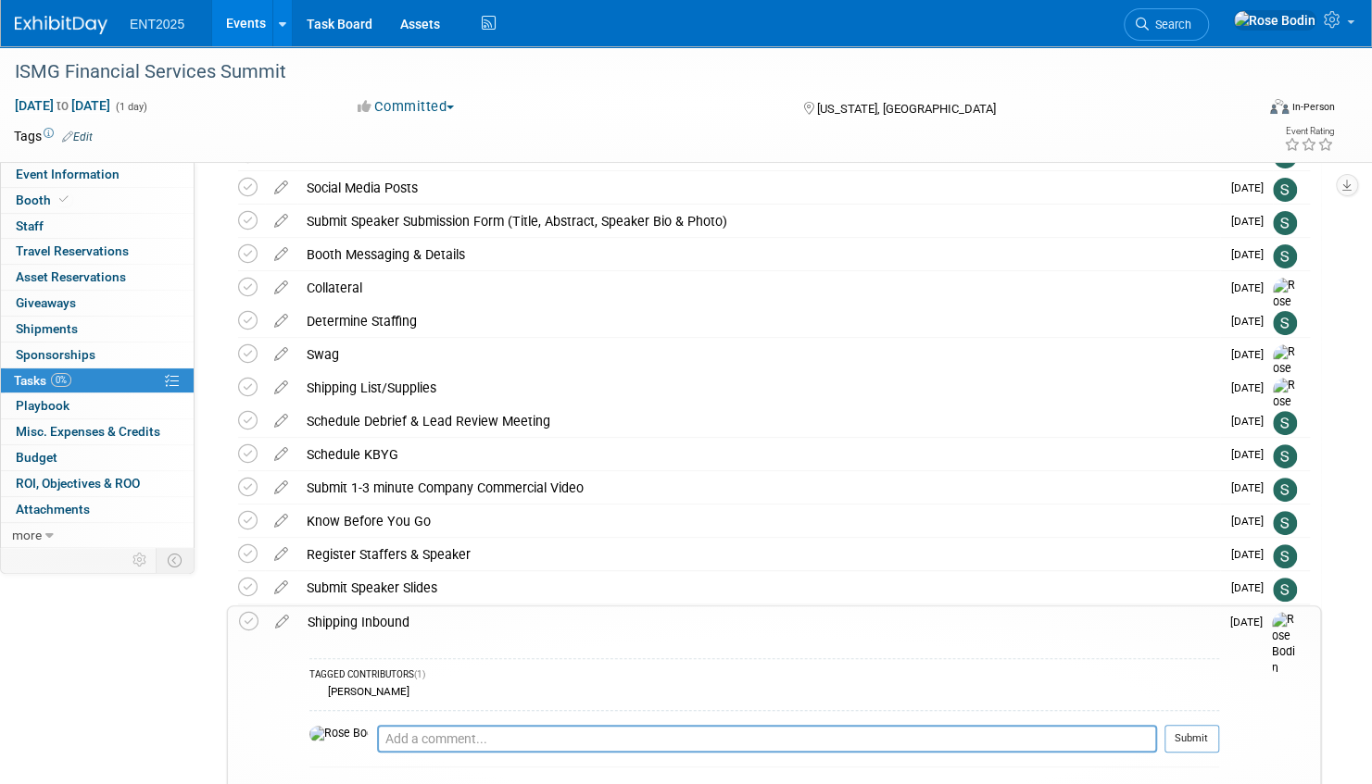
click at [630, 628] on div "Shipping Inbound" at bounding box center [758, 622] width 921 height 31
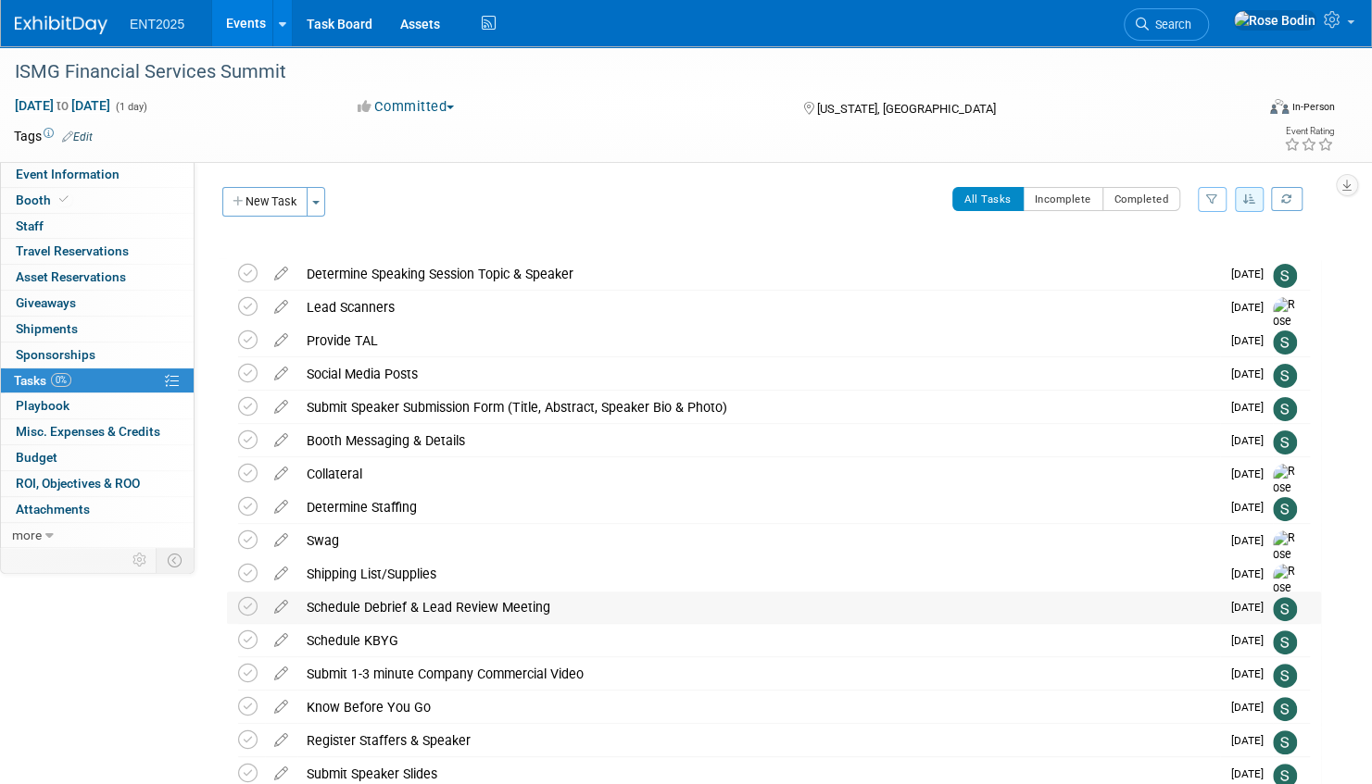
scroll to position [0, 0]
click at [251, 19] on link "Events" at bounding box center [246, 23] width 68 height 46
